Goal: Information Seeking & Learning: Learn about a topic

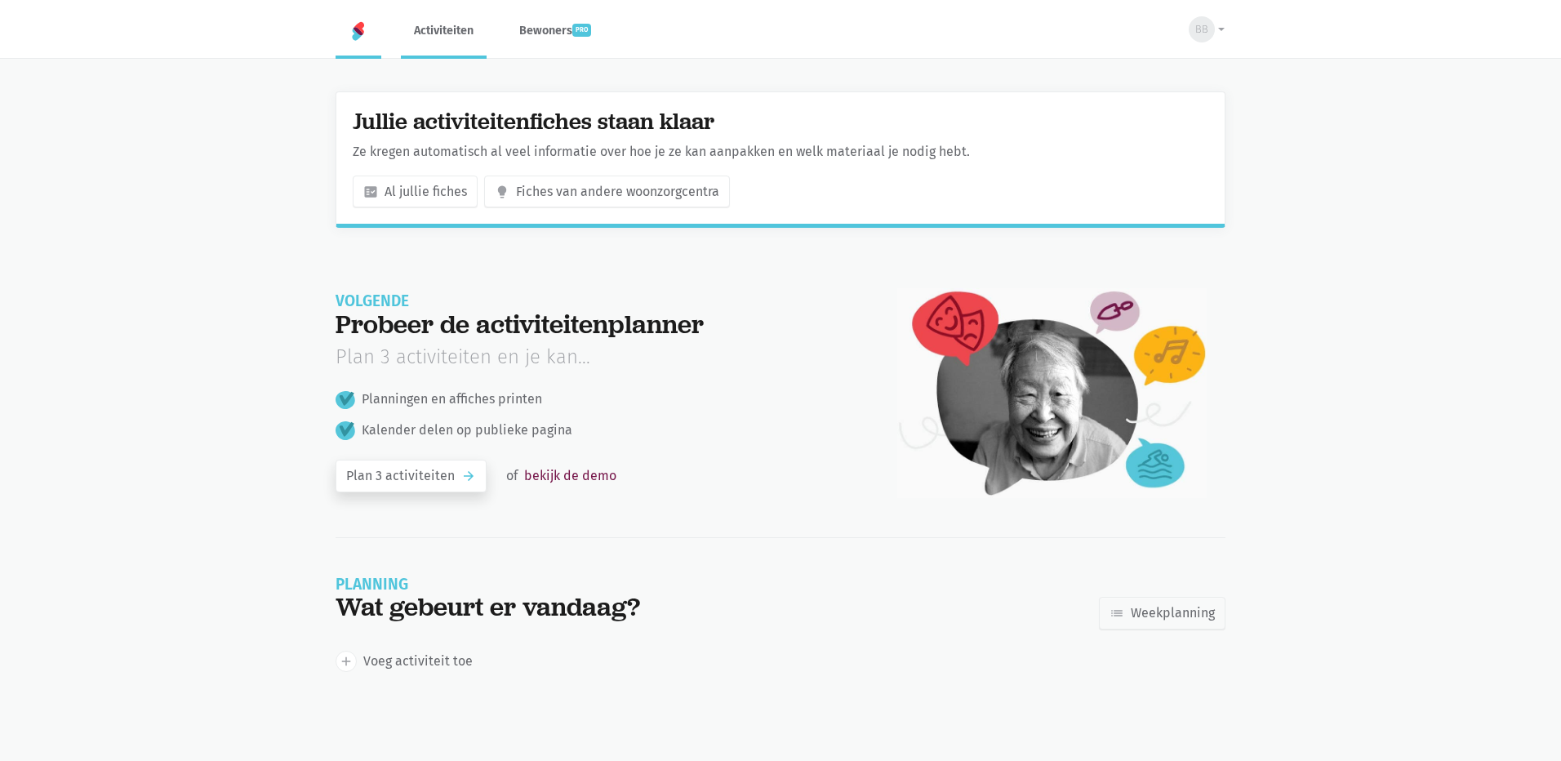
click at [431, 24] on link "Activiteiten" at bounding box center [444, 30] width 86 height 55
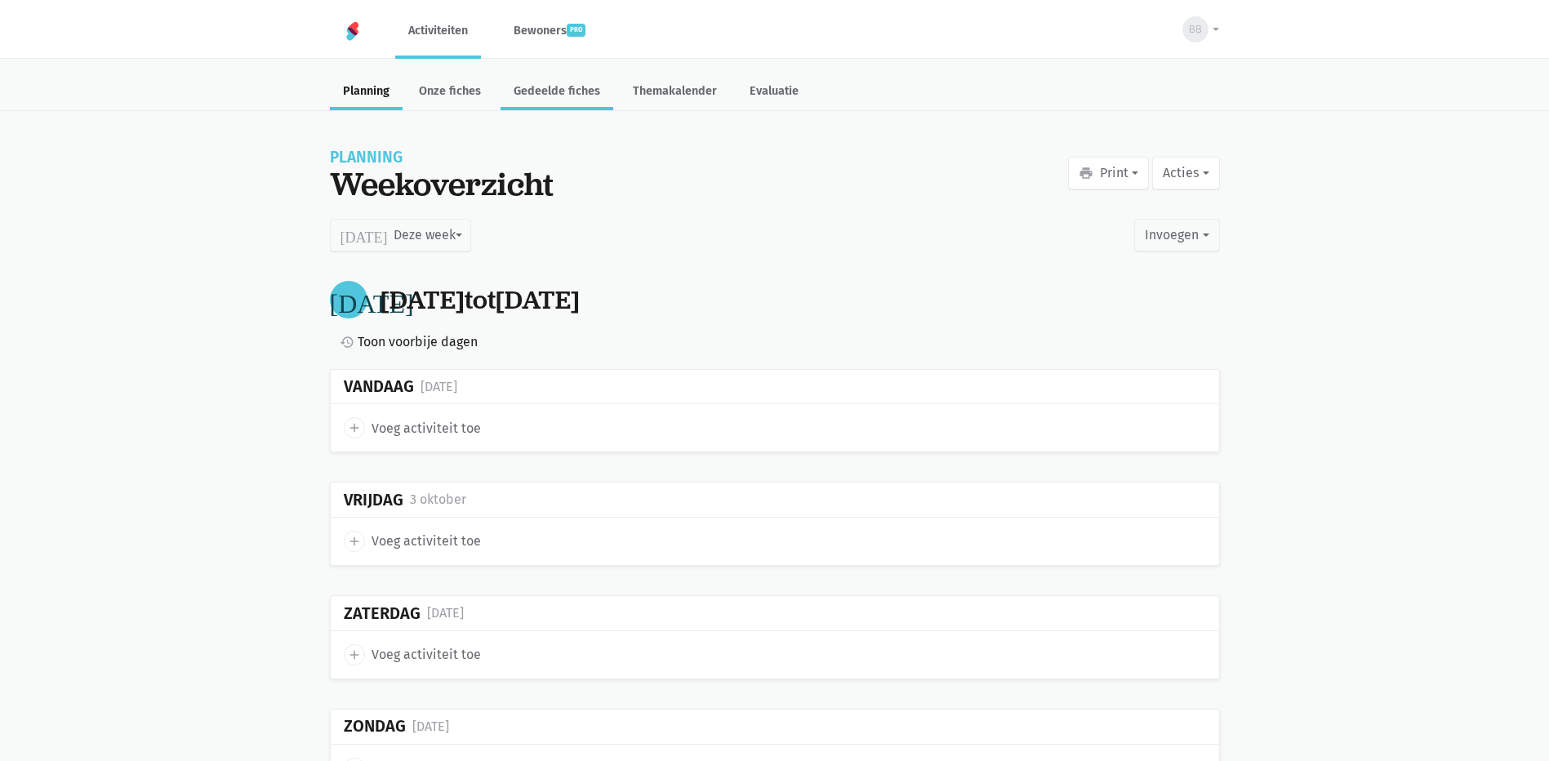
click at [567, 90] on link "Gedeelde fiches" at bounding box center [557, 92] width 113 height 35
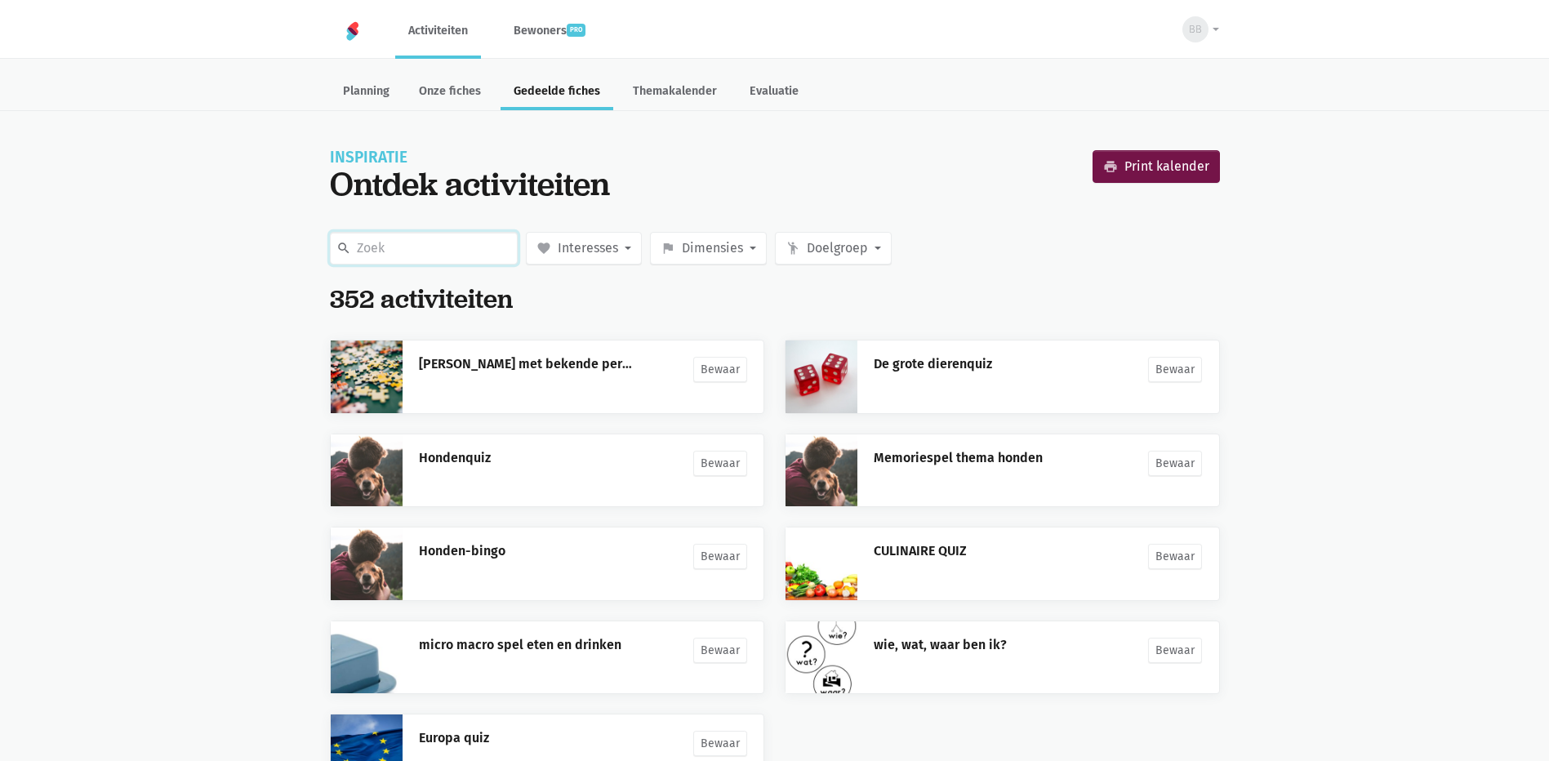
click at [474, 248] on input "text" at bounding box center [424, 248] width 188 height 33
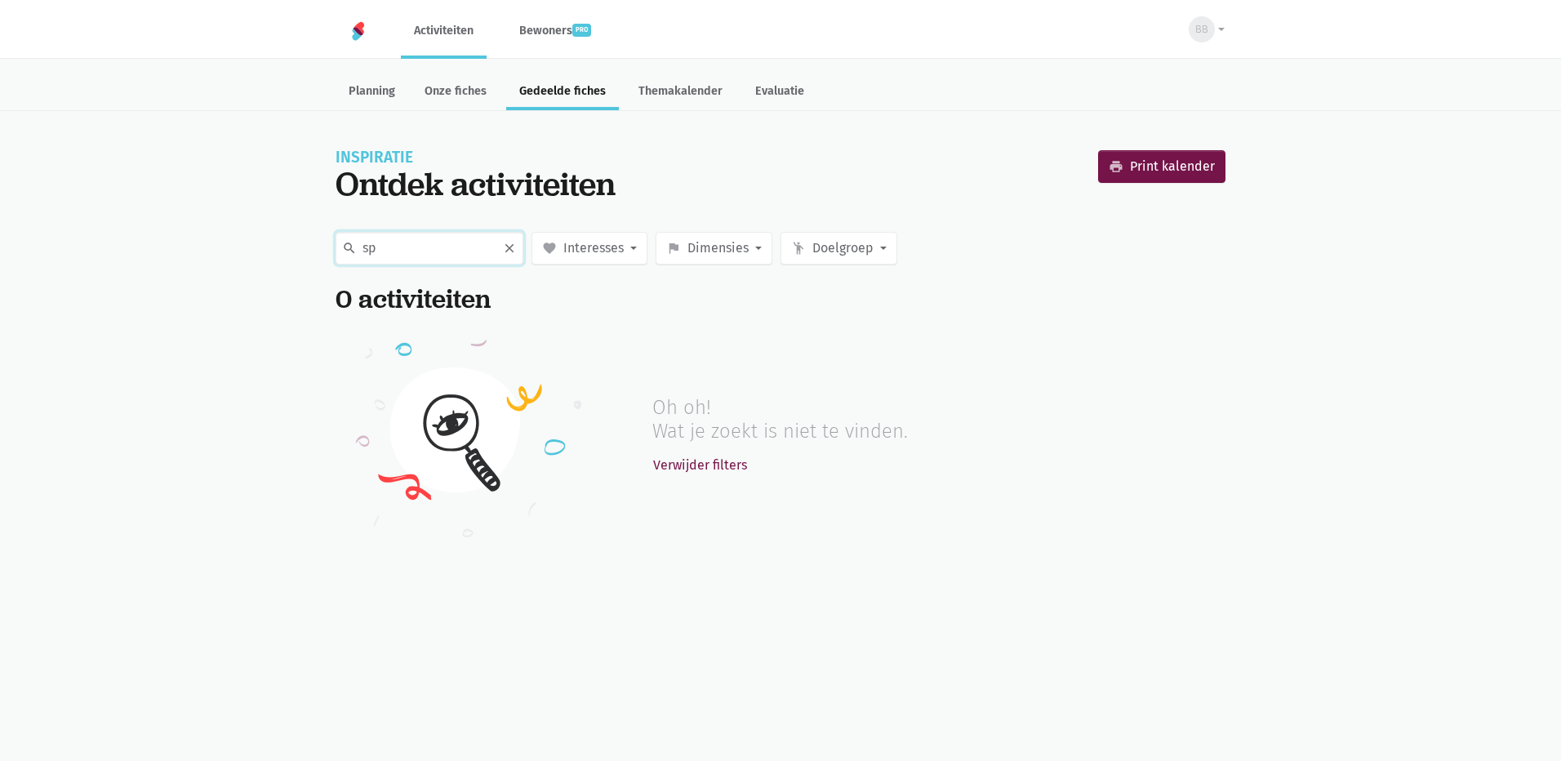
type input "s"
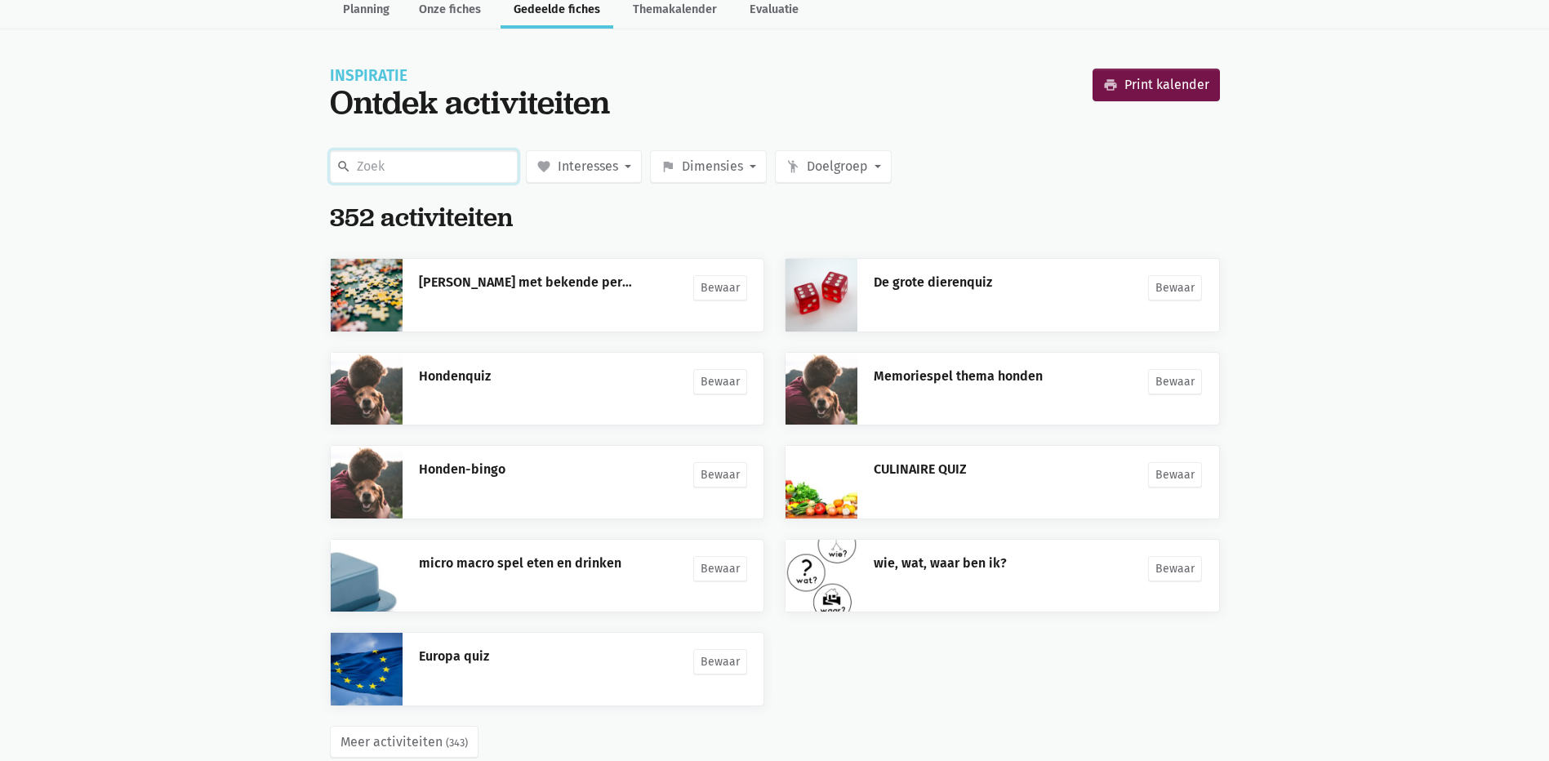
scroll to position [118, 0]
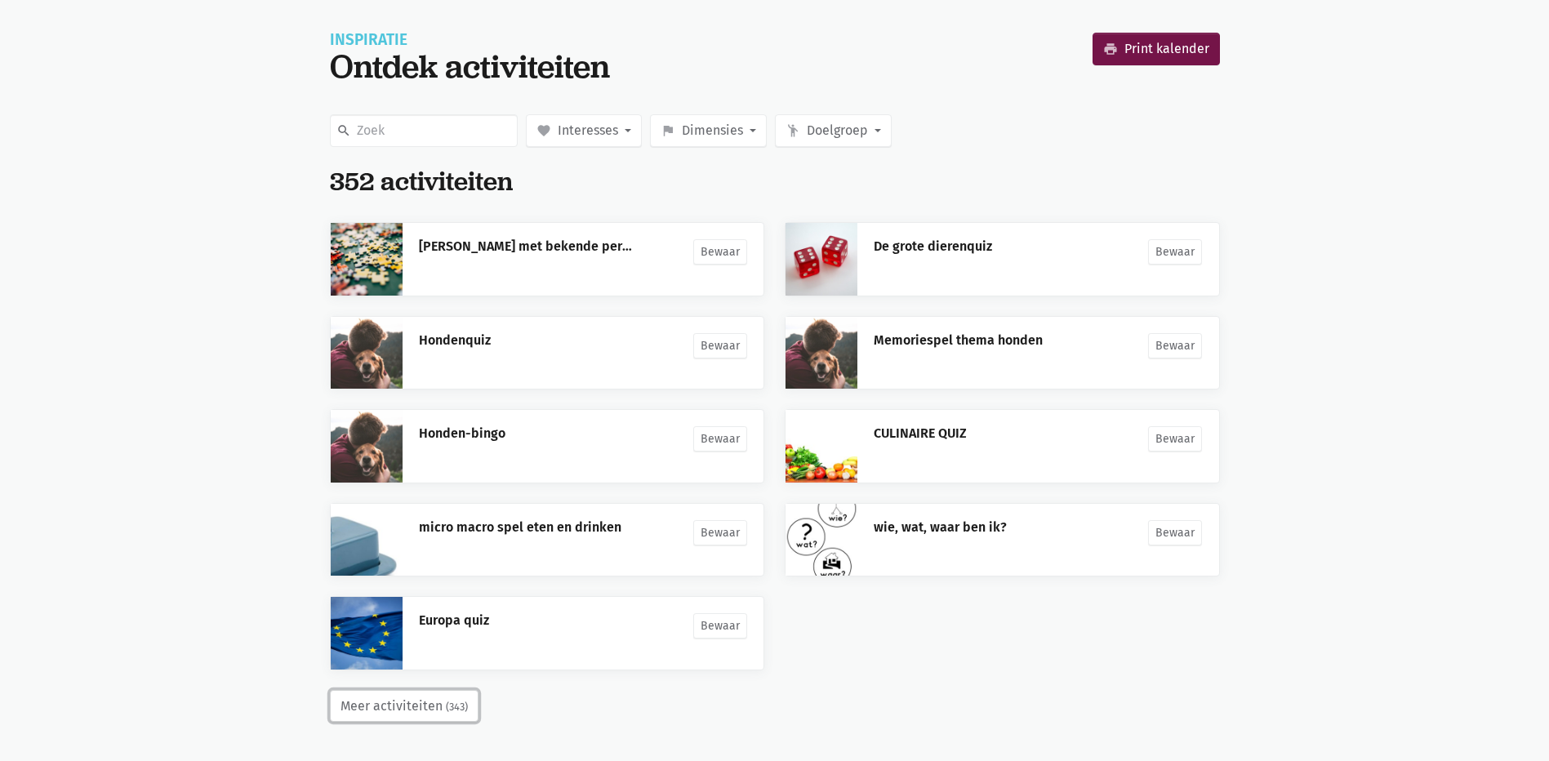
click at [387, 709] on button "Meer activiteiten (343)" at bounding box center [404, 706] width 149 height 33
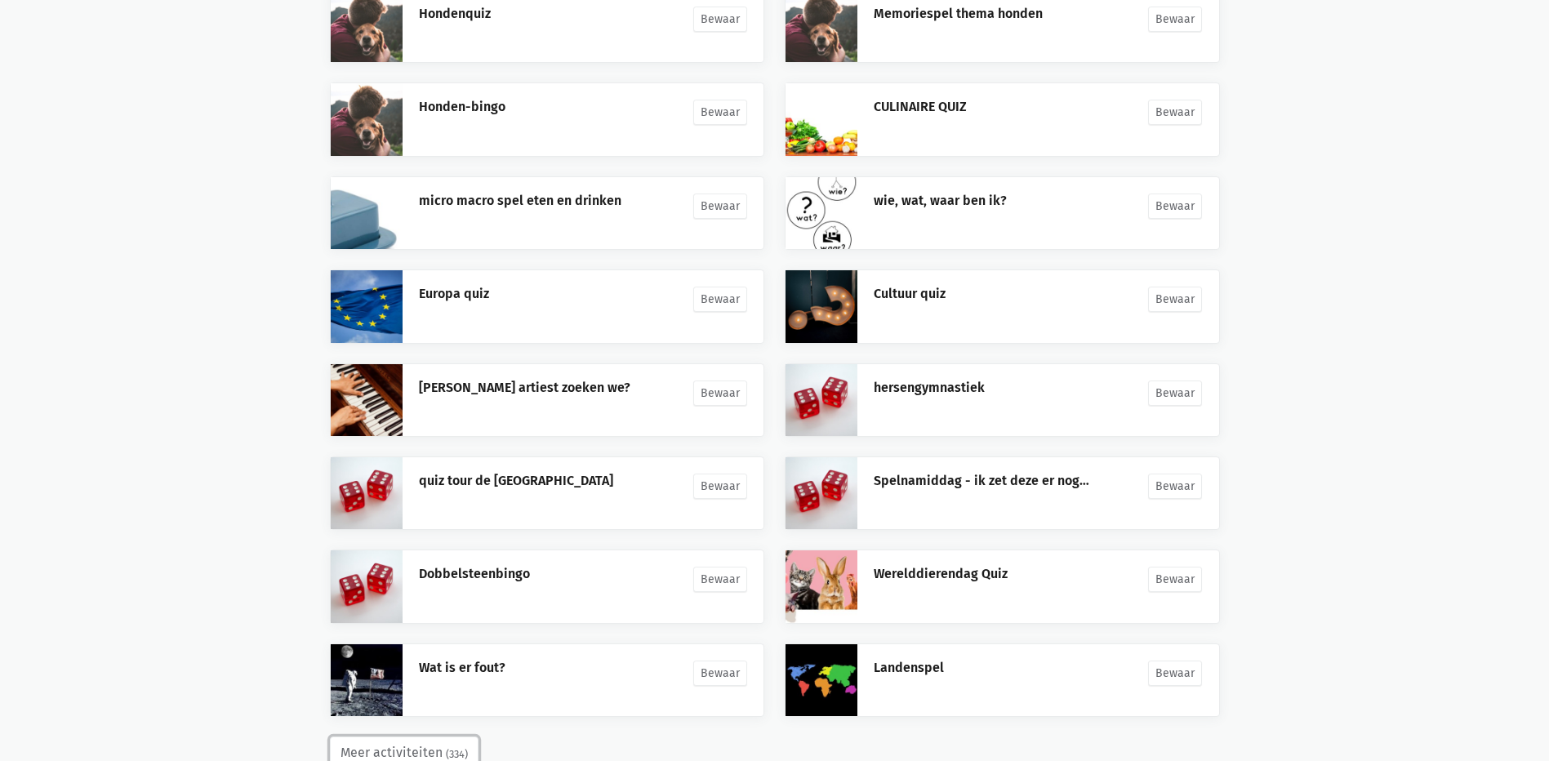
scroll to position [492, 0]
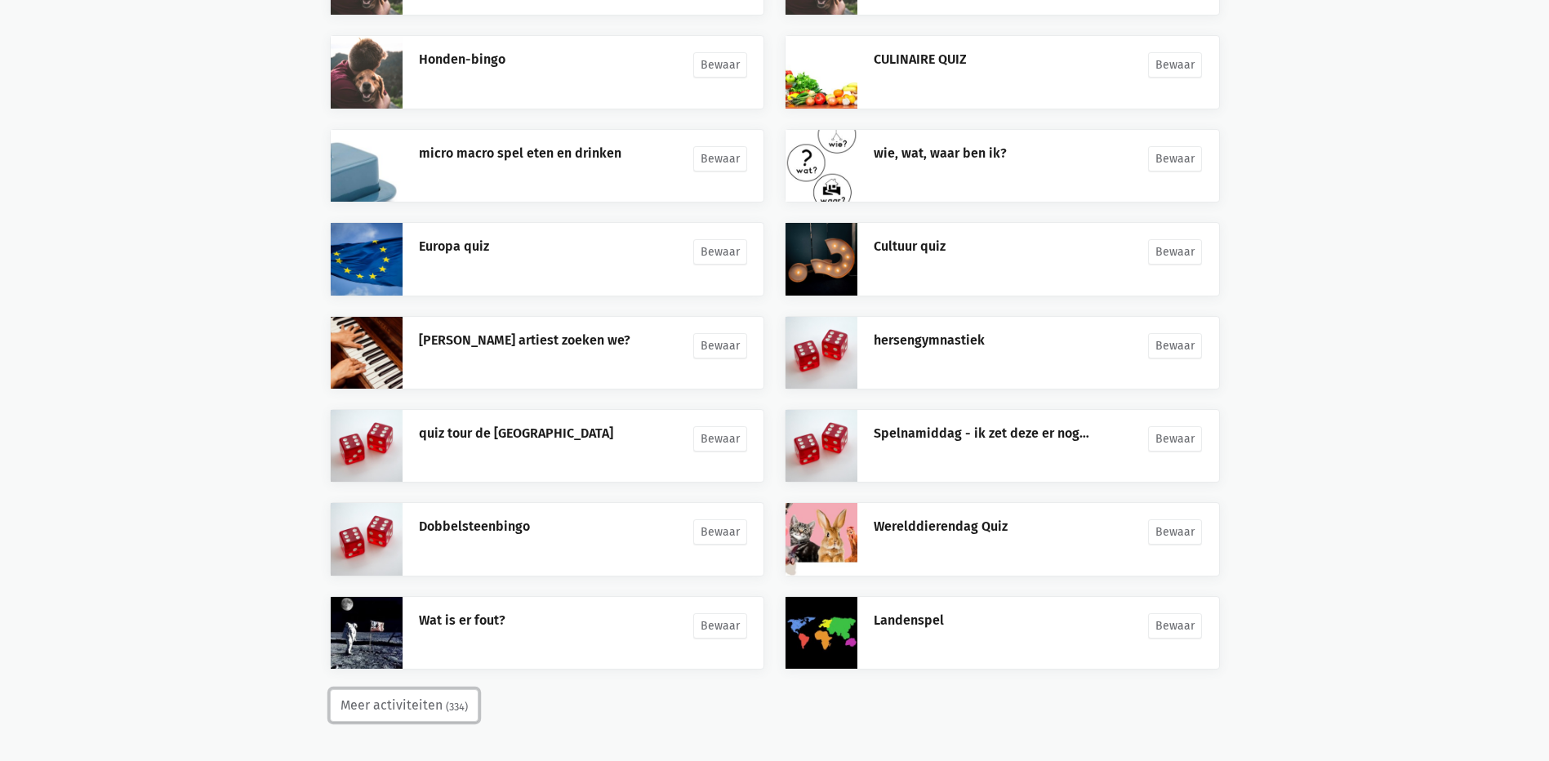
click at [457, 715] on small "(334)" at bounding box center [457, 707] width 22 height 16
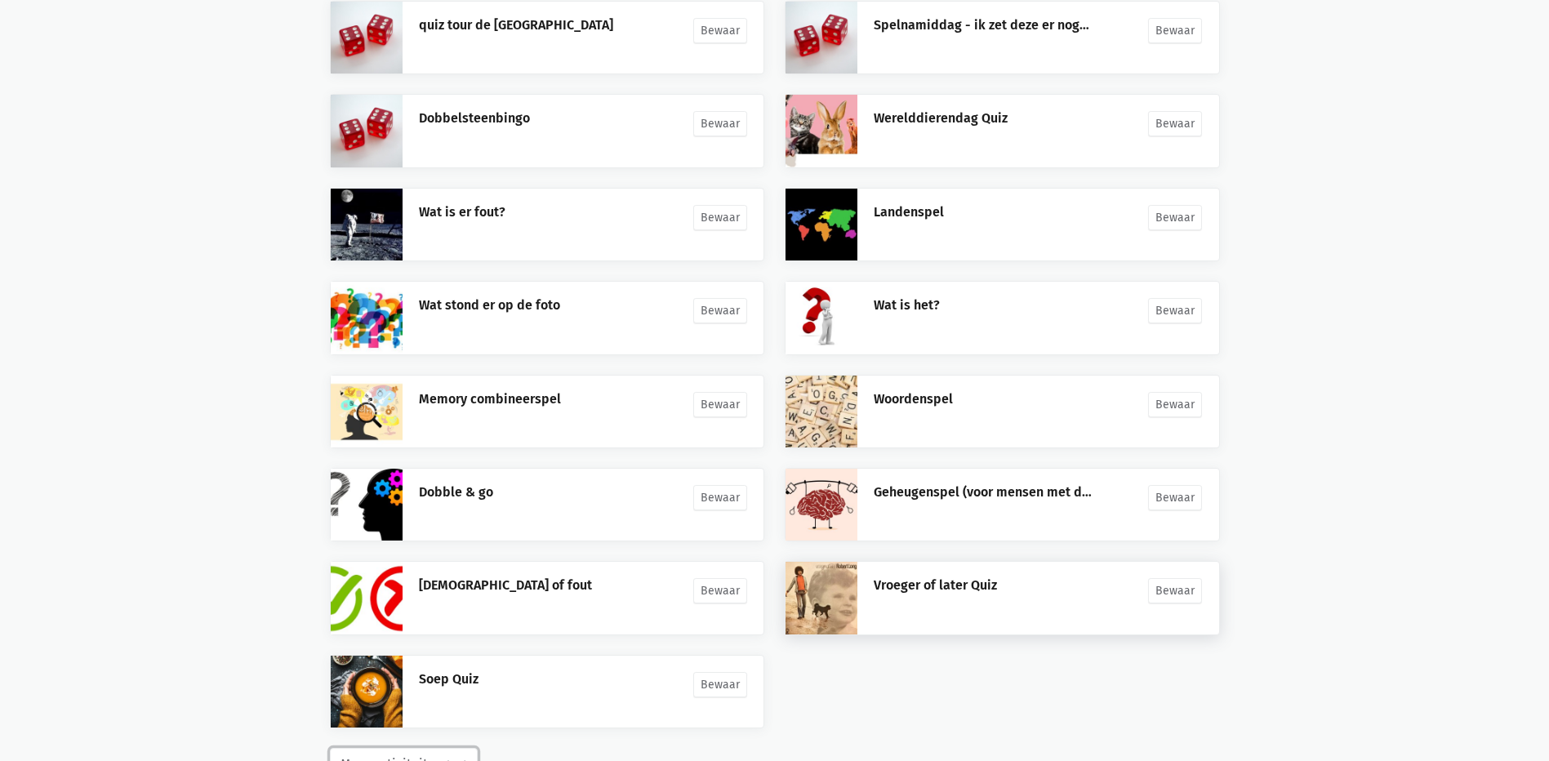
scroll to position [959, 0]
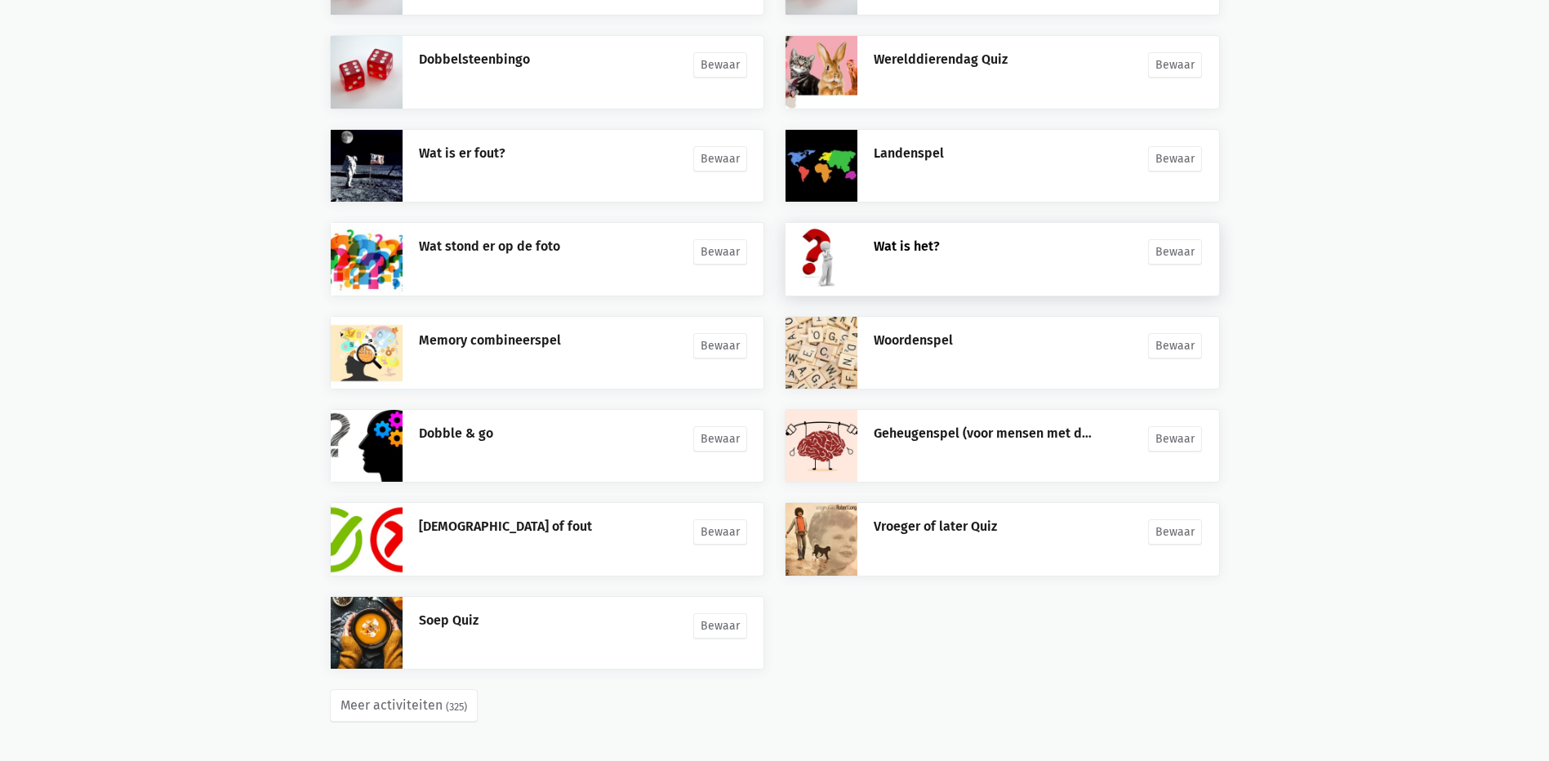
click at [920, 249] on link "Wat is het?" at bounding box center [907, 246] width 66 height 16
